Goal: Task Accomplishment & Management: Use online tool/utility

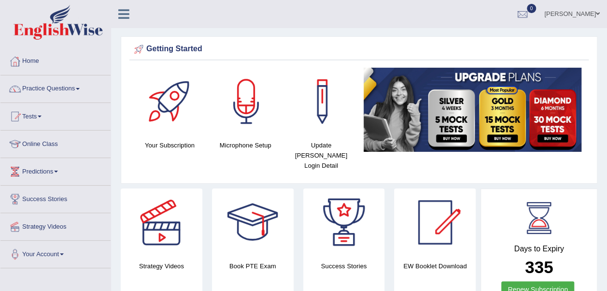
click at [37, 145] on link "Online Class" at bounding box center [55, 142] width 110 height 24
click at [37, 145] on link "Online Class" at bounding box center [54, 142] width 108 height 24
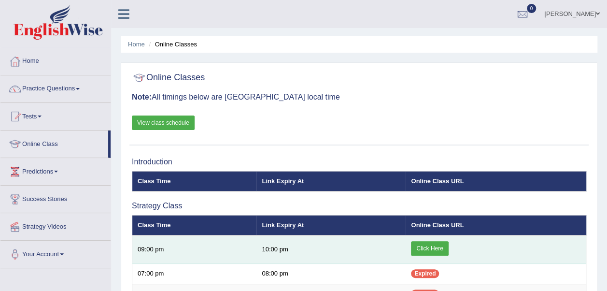
click at [430, 252] on link "Click Here" at bounding box center [429, 248] width 37 height 14
